Goal: Task Accomplishment & Management: Use online tool/utility

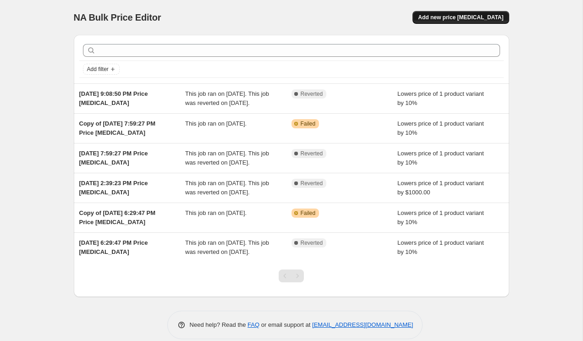
click at [443, 18] on span "Add new price [MEDICAL_DATA]" at bounding box center [460, 17] width 85 height 7
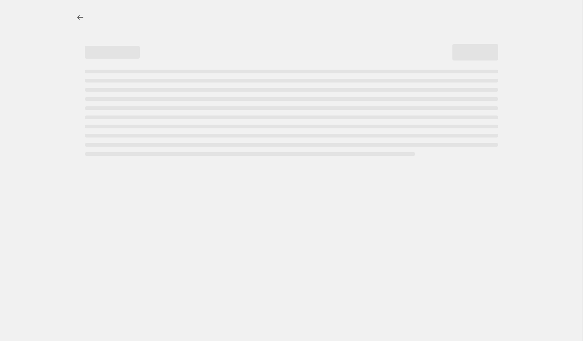
select select "percentage"
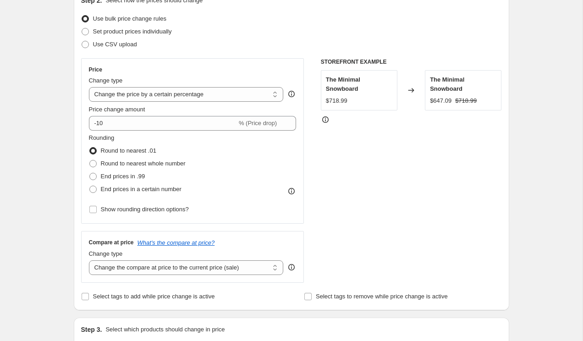
scroll to position [116, 0]
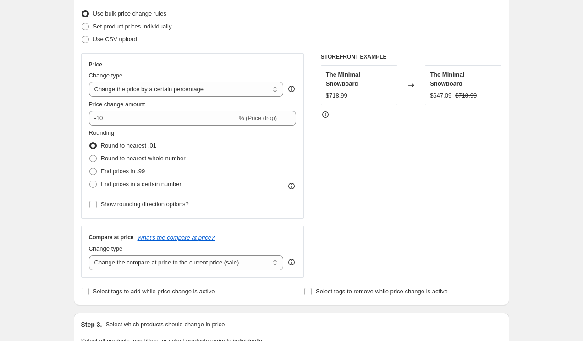
click at [126, 146] on span "Round to nearest .01" at bounding box center [129, 145] width 56 height 7
click at [90, 143] on input "Round to nearest .01" at bounding box center [89, 142] width 0 height 0
click at [127, 155] on span "Round to nearest whole number" at bounding box center [143, 158] width 85 height 7
click at [90, 155] on input "Round to nearest whole number" at bounding box center [89, 155] width 0 height 0
radio input "true"
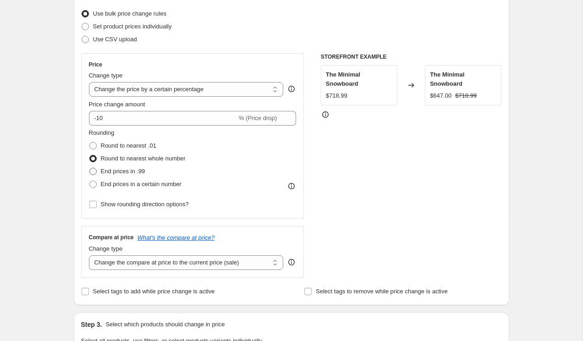
click at [124, 171] on span "End prices in .99" at bounding box center [123, 171] width 44 height 7
click at [90, 168] on input "End prices in .99" at bounding box center [89, 168] width 0 height 0
radio input "true"
click at [127, 183] on span "End prices in a certain number" at bounding box center [141, 184] width 81 height 7
click at [90, 181] on input "End prices in a certain number" at bounding box center [89, 181] width 0 height 0
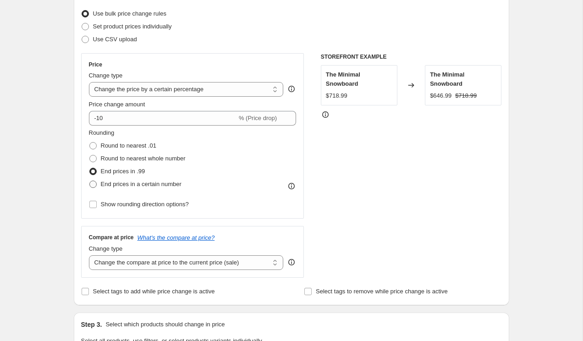
radio input "true"
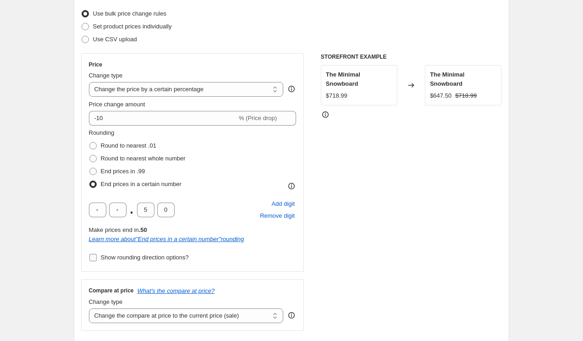
click at [152, 261] on span "Show rounding direction options?" at bounding box center [145, 257] width 88 height 7
click at [97, 261] on input "Show rounding direction options?" at bounding box center [92, 257] width 7 height 7
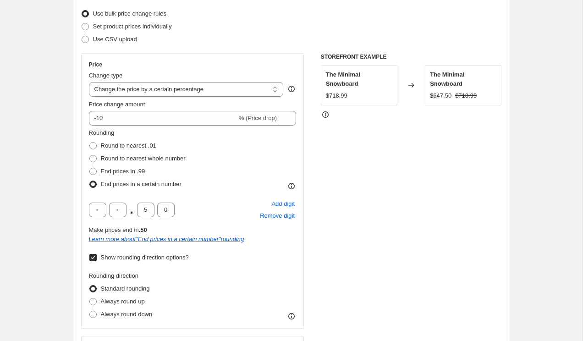
click at [152, 261] on span "Show rounding direction options?" at bounding box center [145, 257] width 88 height 7
click at [97, 261] on input "Show rounding direction options?" at bounding box center [92, 257] width 7 height 7
checkbox input "false"
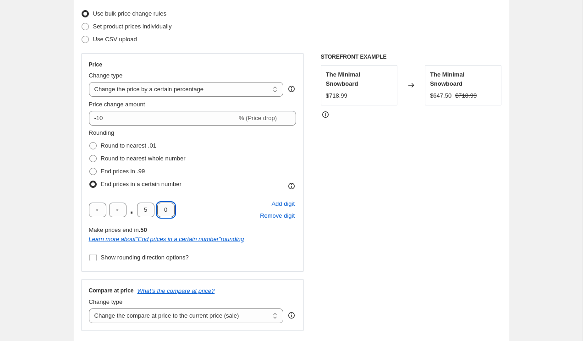
click at [160, 211] on input "0" at bounding box center [165, 210] width 17 height 15
click at [280, 204] on span "Add digit" at bounding box center [283, 204] width 23 height 9
click at [280, 214] on span "Remove digit" at bounding box center [277, 215] width 35 height 9
click at [281, 207] on span "Add digit" at bounding box center [283, 204] width 23 height 9
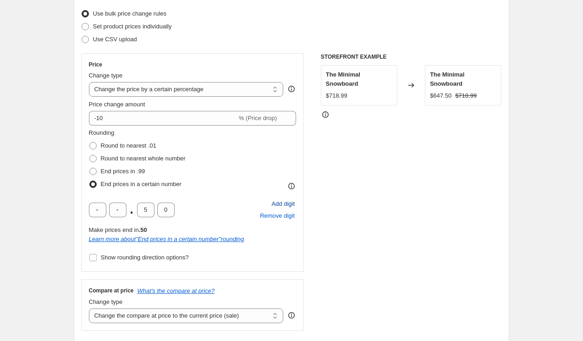
click at [281, 207] on span "Add digit" at bounding box center [283, 204] width 23 height 9
click at [201, 211] on div ". 5 0 Add digit Remove digit" at bounding box center [193, 210] width 208 height 24
click at [273, 202] on span "Add digit" at bounding box center [283, 204] width 23 height 9
click at [275, 215] on span "Remove digit" at bounding box center [277, 215] width 35 height 9
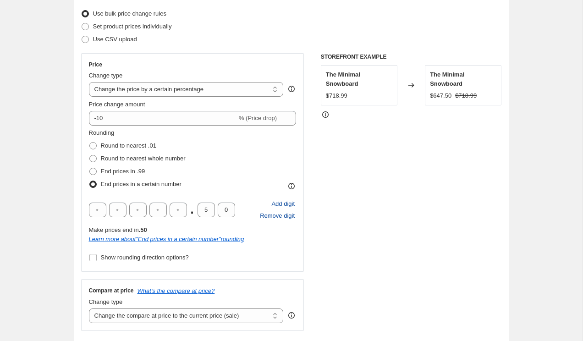
click at [275, 215] on span "Remove digit" at bounding box center [277, 215] width 35 height 9
click at [105, 210] on input "text" at bounding box center [97, 210] width 17 height 15
type input "1"
type input "0"
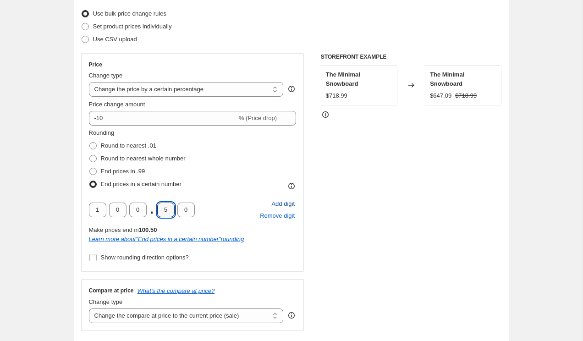
click at [217, 206] on div "1 0 0 . 5 0 Add digit Remove digit" at bounding box center [193, 210] width 208 height 24
click at [133, 173] on span "End prices in .99" at bounding box center [123, 171] width 44 height 7
click at [90, 168] on input "End prices in .99" at bounding box center [89, 168] width 0 height 0
radio input "true"
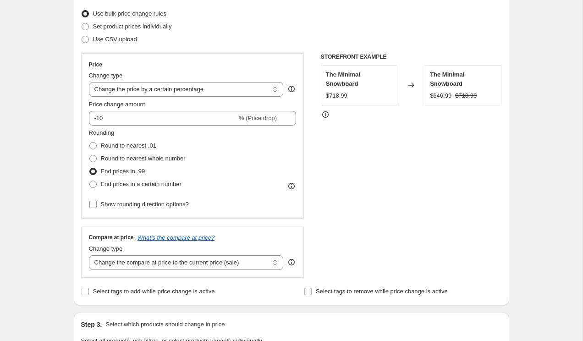
click at [136, 200] on span "Show rounding direction options?" at bounding box center [145, 204] width 88 height 9
click at [97, 201] on input "Show rounding direction options?" at bounding box center [92, 204] width 7 height 7
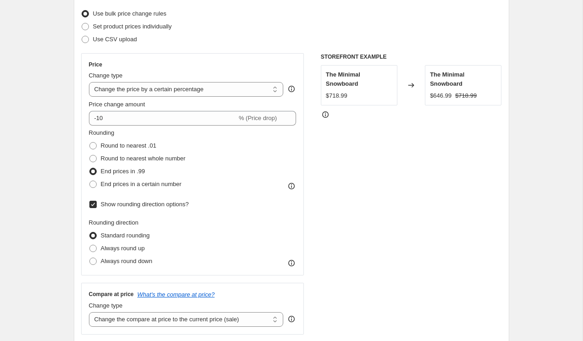
click at [136, 200] on span "Show rounding direction options?" at bounding box center [145, 204] width 88 height 9
click at [97, 201] on input "Show rounding direction options?" at bounding box center [92, 204] width 7 height 7
checkbox input "false"
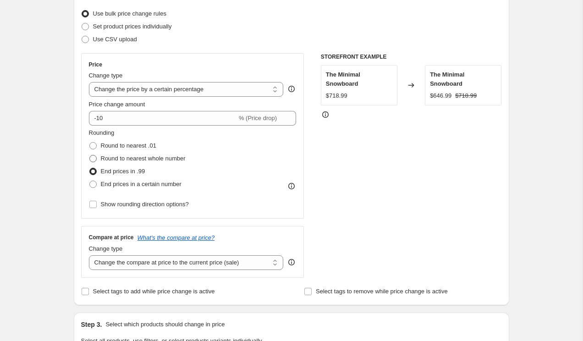
click at [141, 162] on span "Round to nearest whole number" at bounding box center [143, 158] width 85 height 9
click at [90, 156] on input "Round to nearest whole number" at bounding box center [89, 155] width 0 height 0
radio input "true"
click at [141, 170] on span "End prices in .99" at bounding box center [123, 171] width 44 height 7
click at [90, 168] on input "End prices in .99" at bounding box center [89, 168] width 0 height 0
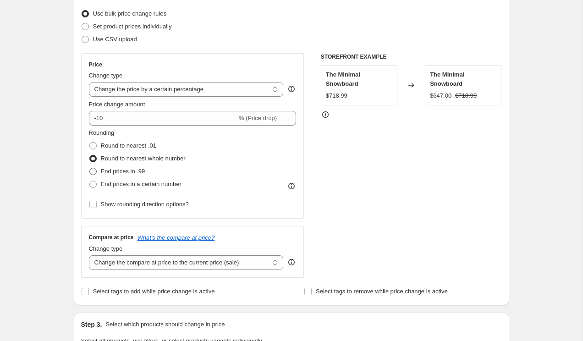
radio input "true"
click at [141, 144] on span "Round to nearest .01" at bounding box center [129, 145] width 56 height 7
click at [90, 143] on input "Round to nearest .01" at bounding box center [89, 142] width 0 height 0
radio input "true"
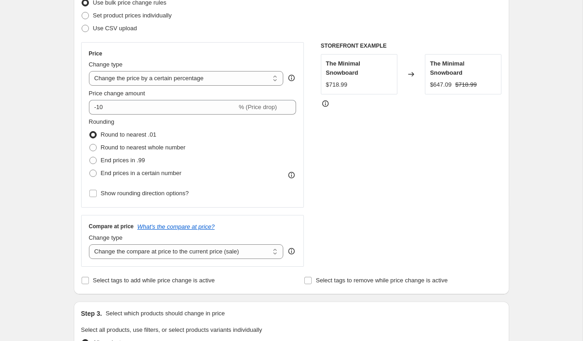
scroll to position [119, 0]
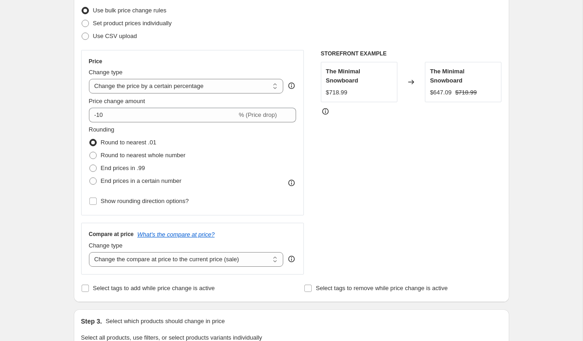
click at [126, 154] on span "Round to nearest whole number" at bounding box center [143, 155] width 85 height 7
click at [90, 152] on input "Round to nearest whole number" at bounding box center [89, 152] width 0 height 0
radio input "true"
click at [126, 141] on span "Round to nearest .01" at bounding box center [129, 142] width 56 height 7
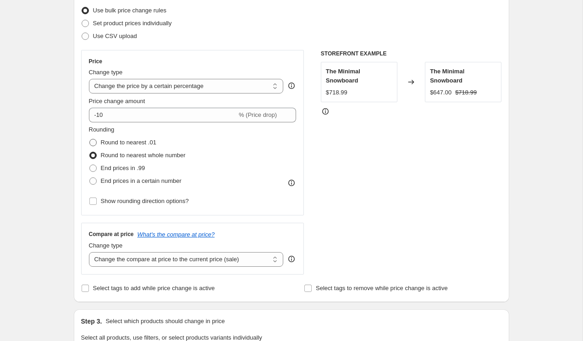
click at [90, 139] on input "Round to nearest .01" at bounding box center [89, 139] width 0 height 0
radio input "true"
click at [126, 155] on span "Round to nearest whole number" at bounding box center [143, 155] width 85 height 7
click at [90, 152] on input "Round to nearest whole number" at bounding box center [89, 152] width 0 height 0
radio input "true"
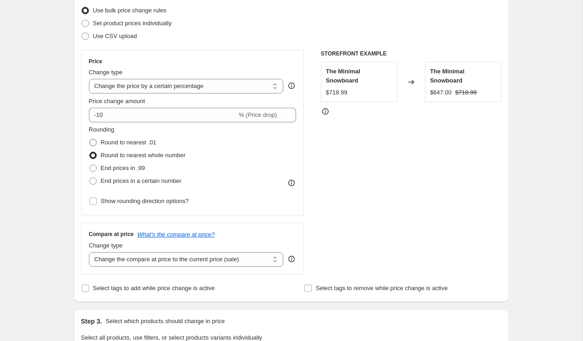
click at [127, 147] on span "Round to nearest .01" at bounding box center [129, 142] width 56 height 9
click at [90, 139] on input "Round to nearest .01" at bounding box center [89, 139] width 0 height 0
radio input "true"
click at [128, 174] on label "End prices in .99" at bounding box center [117, 168] width 56 height 13
click at [90, 165] on input "End prices in .99" at bounding box center [89, 165] width 0 height 0
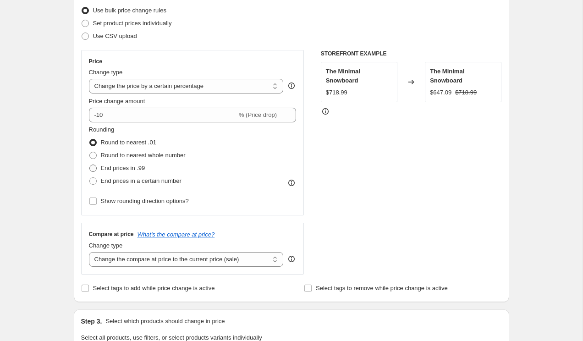
radio input "true"
click at [123, 148] on label "Round to nearest .01" at bounding box center [122, 142] width 67 height 13
click at [90, 139] on input "Round to nearest .01" at bounding box center [89, 139] width 0 height 0
radio input "true"
